Goal: Book appointment/travel/reservation

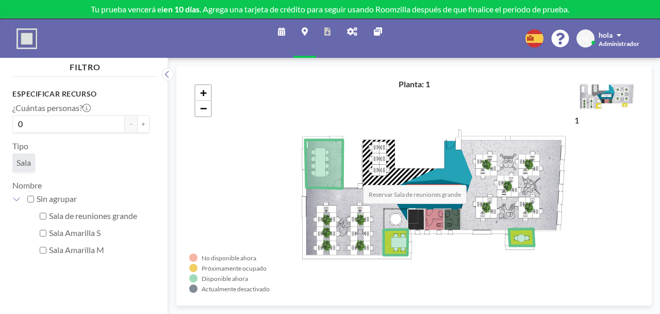
click at [305, 140] on icon at bounding box center [324, 164] width 38 height 48
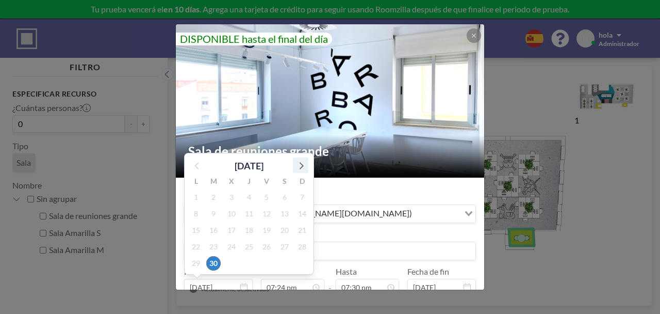
click at [308, 158] on icon at bounding box center [300, 164] width 13 height 13
click at [203, 223] on span "13" at bounding box center [196, 230] width 14 height 14
type input "[DATE]"
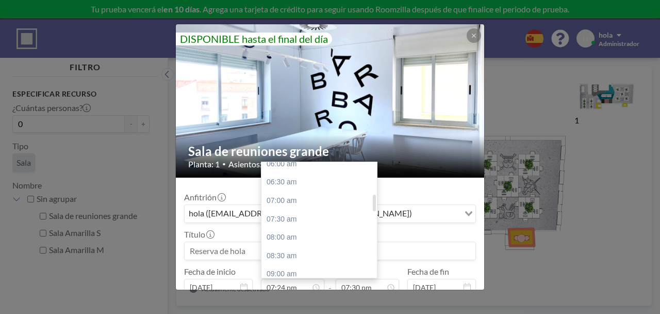
scroll to position [228, 0]
click at [294, 264] on div "09:00 am" at bounding box center [320, 273] width 116 height 19
type input "09:00 am"
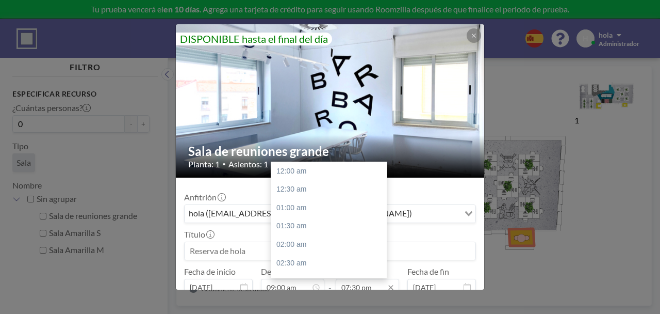
click at [360, 279] on input "07:30 pm" at bounding box center [367, 288] width 63 height 18
click at [288, 291] on div "12:30 pm" at bounding box center [329, 300] width 116 height 19
type input "12:30 pm"
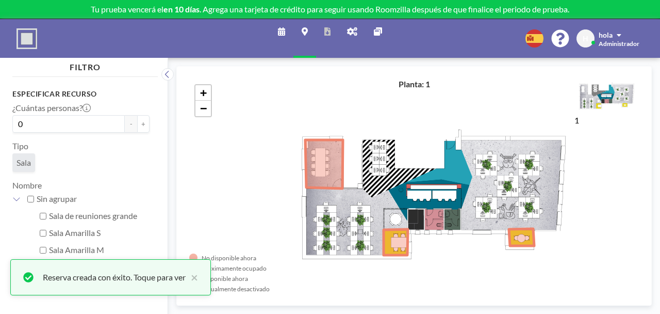
click at [285, 27] on icon at bounding box center [281, 31] width 7 height 8
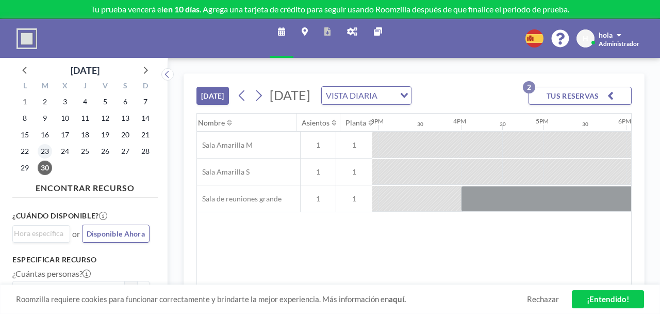
scroll to position [0, 1241]
click at [138, 63] on icon at bounding box center [144, 69] width 13 height 13
click at [20, 111] on span "6" at bounding box center [25, 118] width 14 height 14
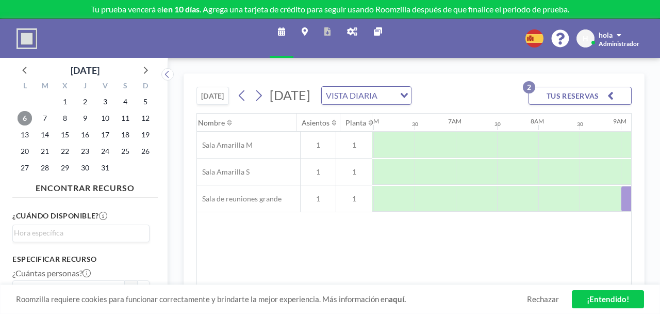
scroll to position [0, 503]
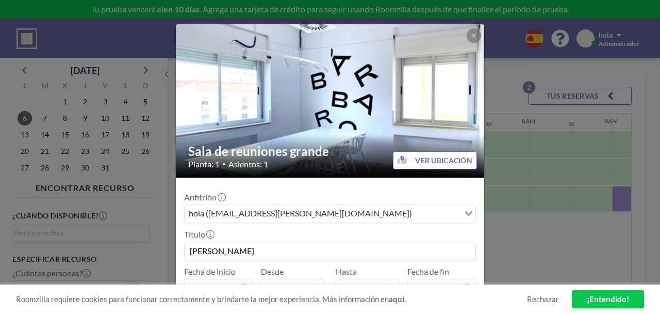
scroll to position [395, 0]
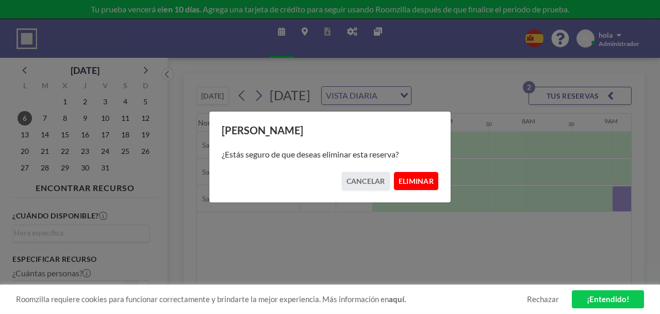
click at [401, 182] on button "ELIMINAR" at bounding box center [416, 181] width 44 height 18
